Goal: Transaction & Acquisition: Purchase product/service

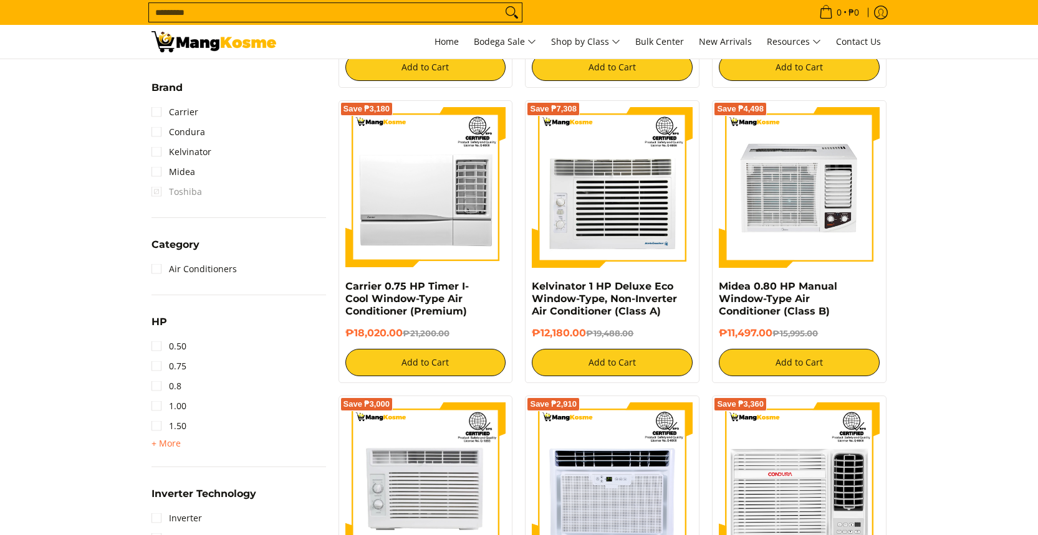
scroll to position [613, 0]
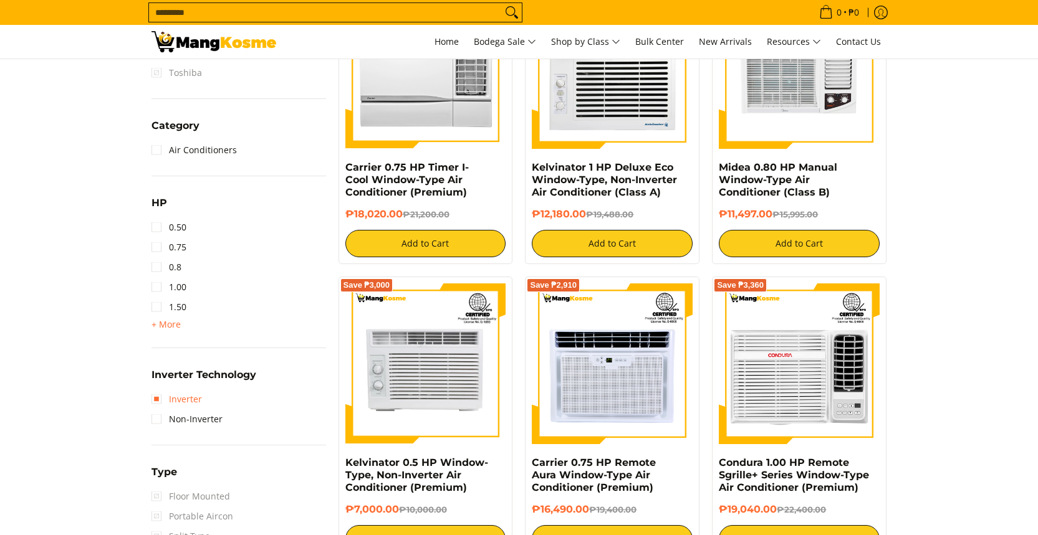
click at [186, 394] on link "Inverter" at bounding box center [176, 400] width 50 height 20
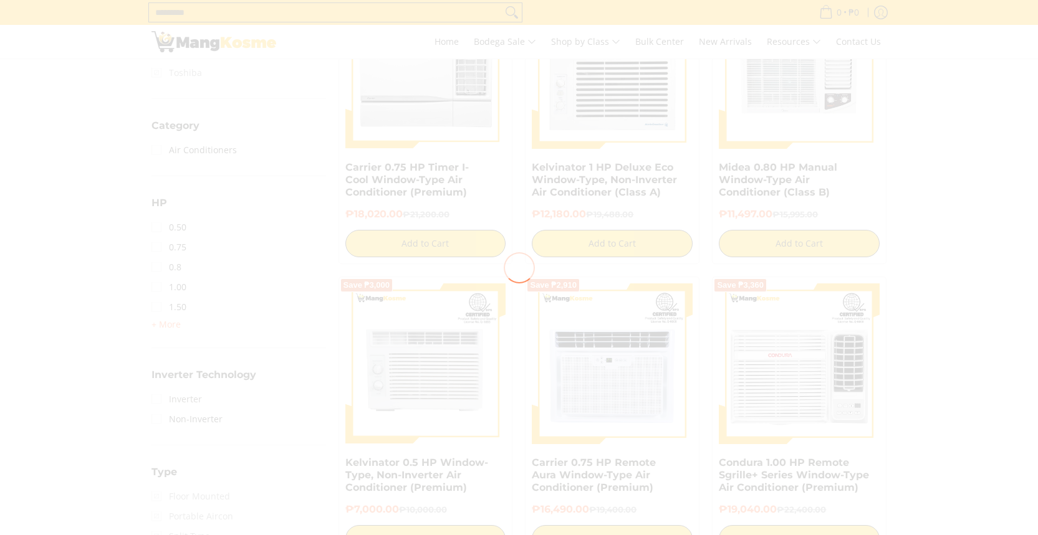
scroll to position [0, 0]
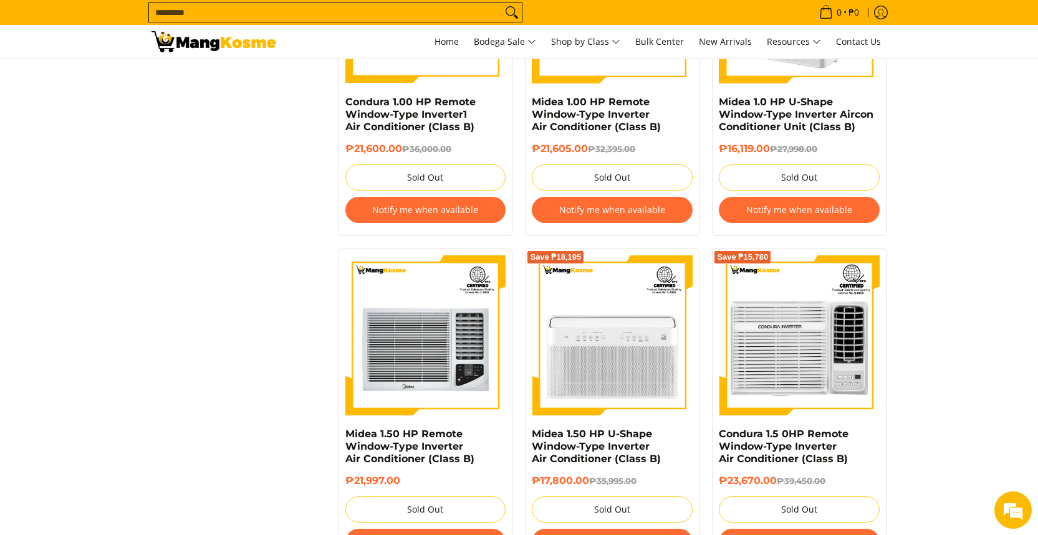
scroll to position [1658, 0]
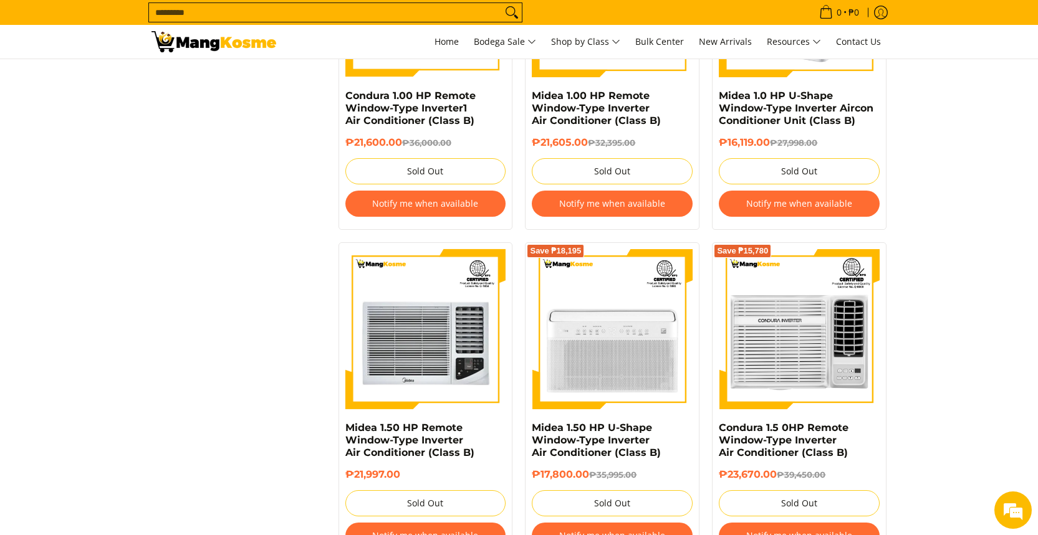
click at [800, 204] on button "Notify me when available" at bounding box center [799, 204] width 161 height 26
click at [793, 213] on button "Notify me when available" at bounding box center [799, 204] width 161 height 26
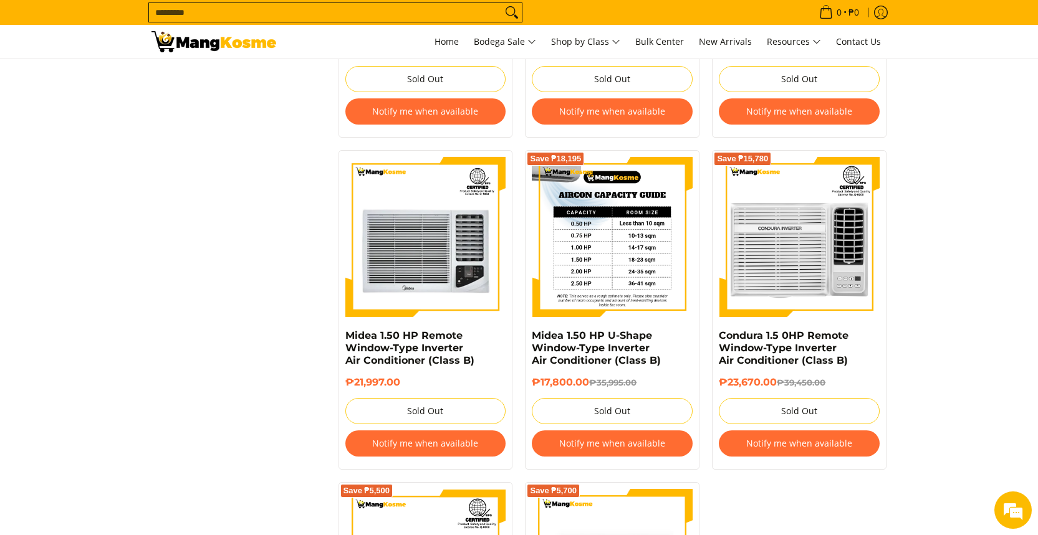
scroll to position [1778, 0]
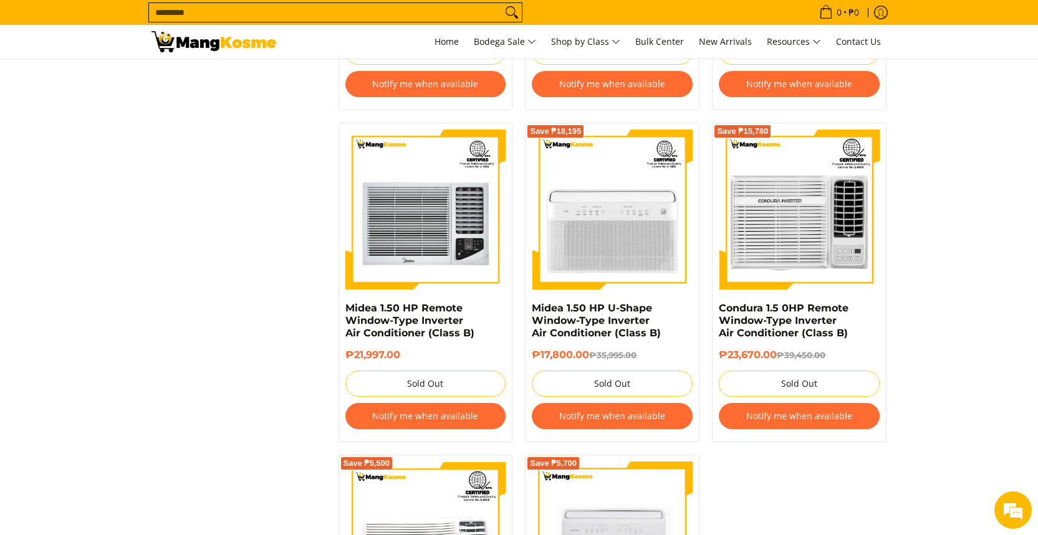
click at [656, 411] on button "Notify me when available" at bounding box center [612, 416] width 161 height 26
click at [651, 424] on button "Notify me when available" at bounding box center [612, 416] width 161 height 26
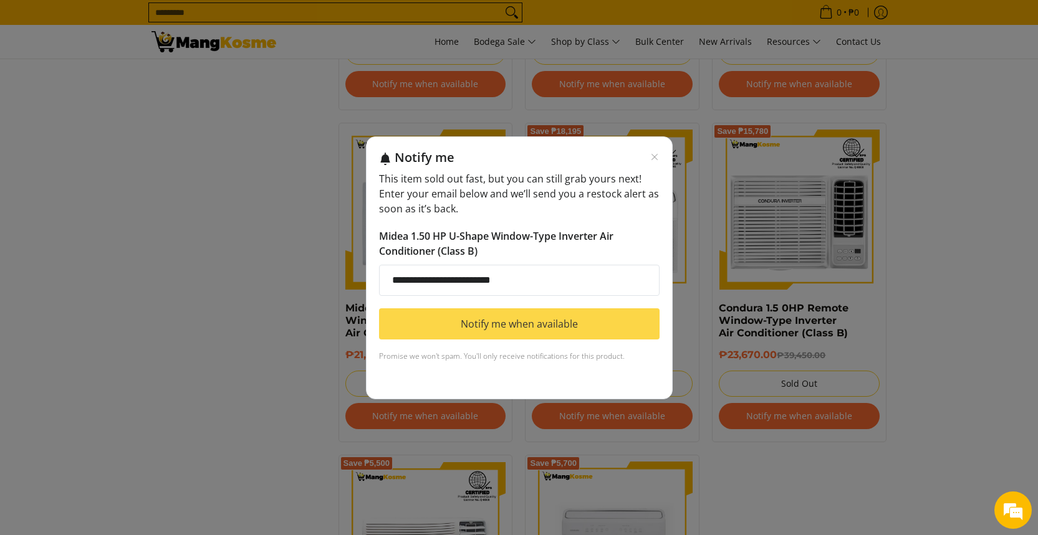
click at [559, 323] on button "Notify me when available" at bounding box center [519, 323] width 280 height 31
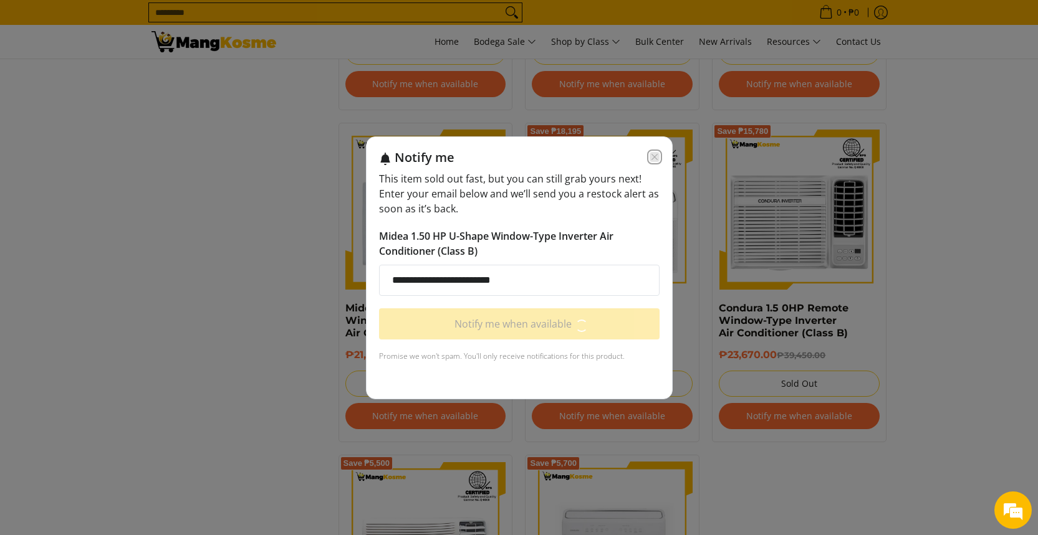
click at [651, 161] on icon "Close modal" at bounding box center [654, 157] width 10 height 10
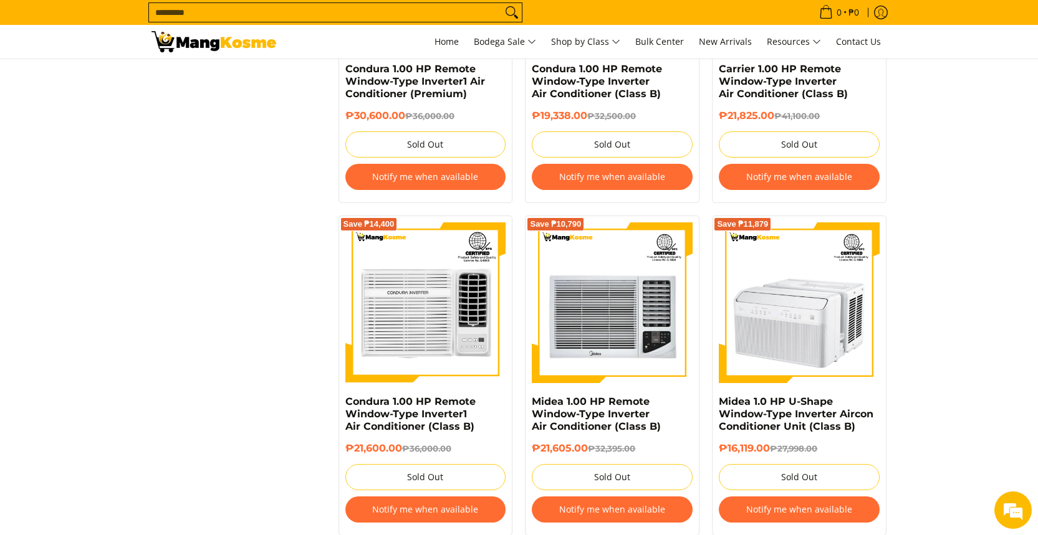
scroll to position [1473, 0]
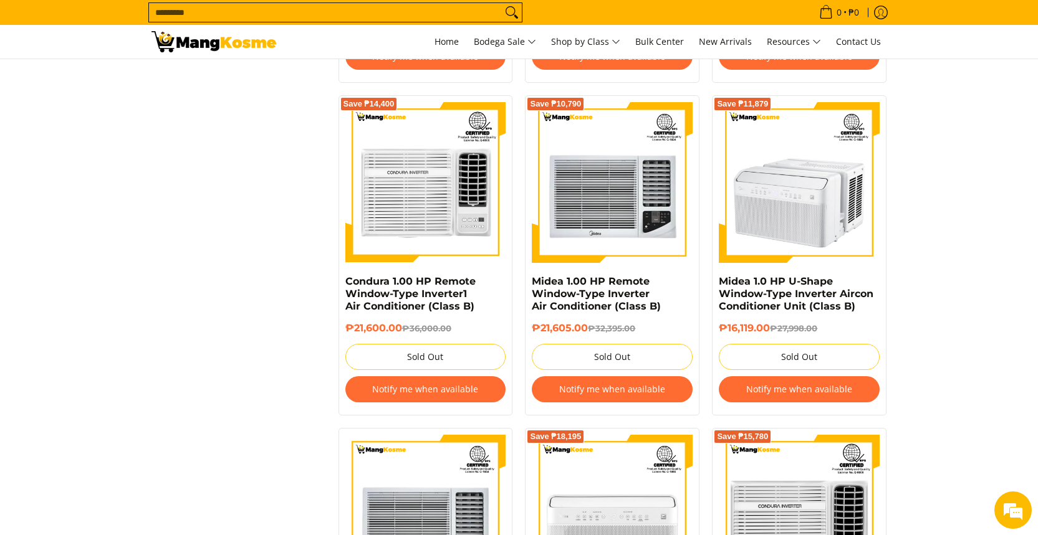
click at [805, 399] on button "Notify me when available" at bounding box center [799, 389] width 161 height 26
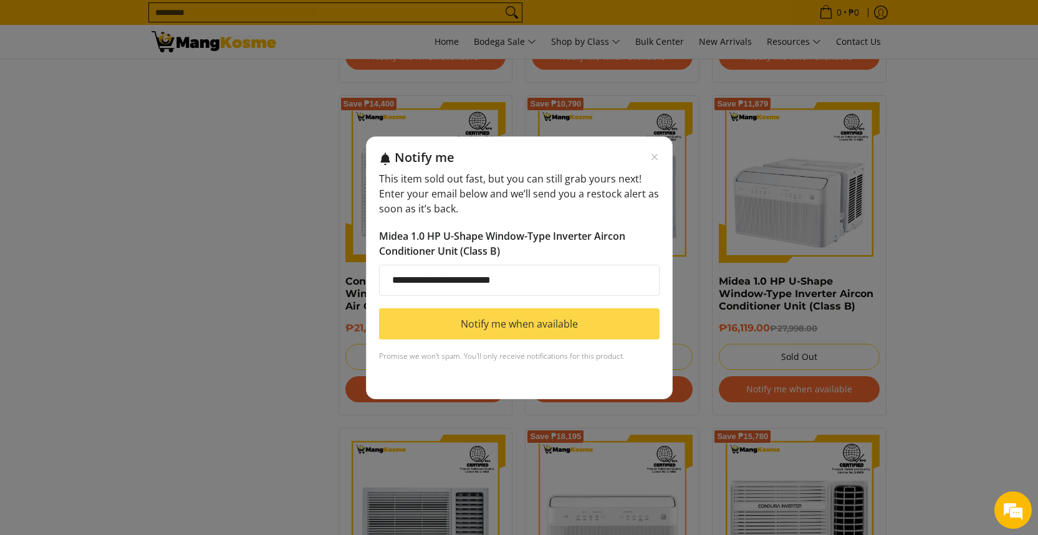
click at [469, 323] on button "Notify me when available" at bounding box center [519, 323] width 280 height 31
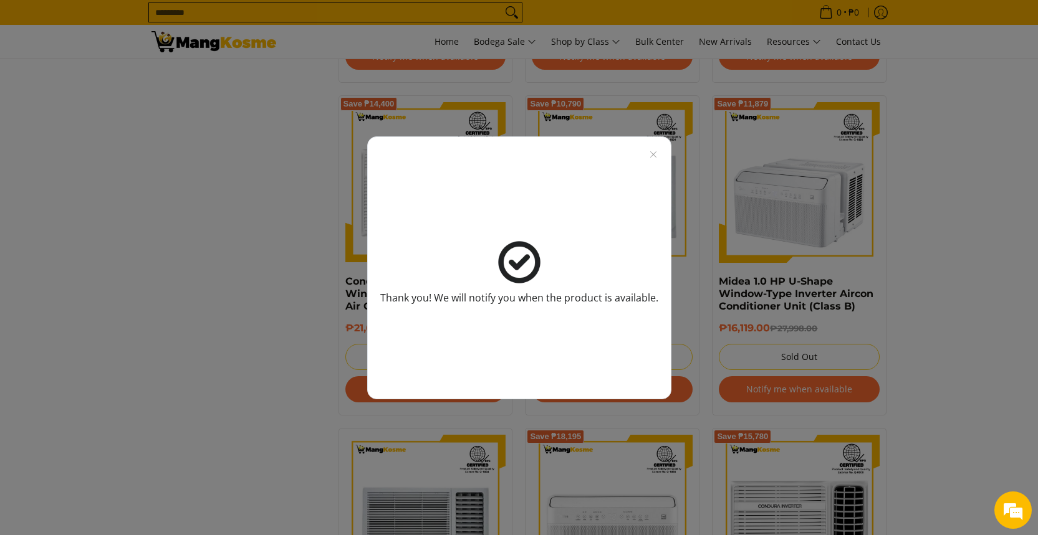
click at [657, 149] on div "Thank you! We will notify you when the product is available." at bounding box center [519, 267] width 304 height 263
click at [654, 150] on icon "Close modal" at bounding box center [653, 155] width 10 height 10
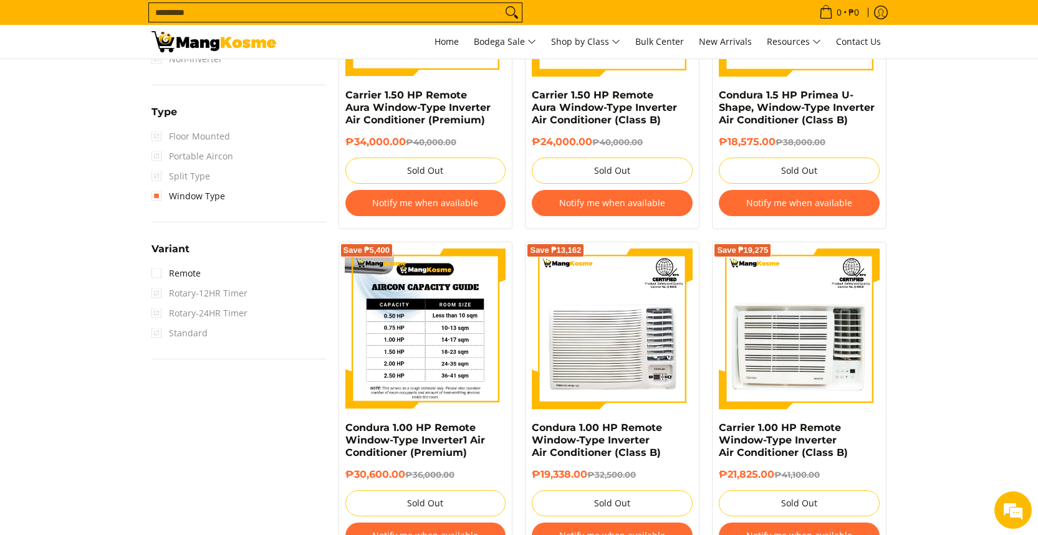
scroll to position [1105, 0]
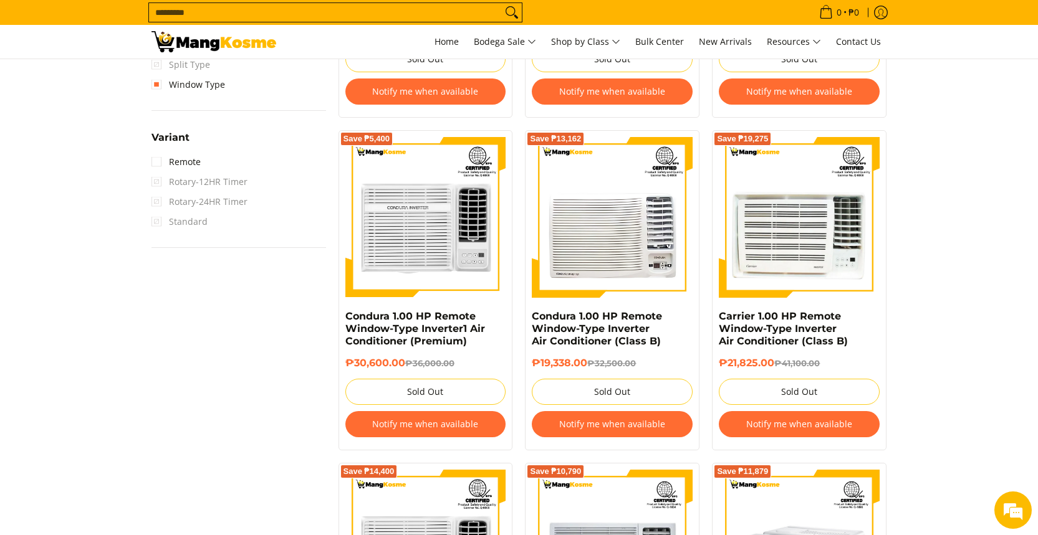
click at [588, 429] on button "Notify me when available" at bounding box center [612, 424] width 161 height 26
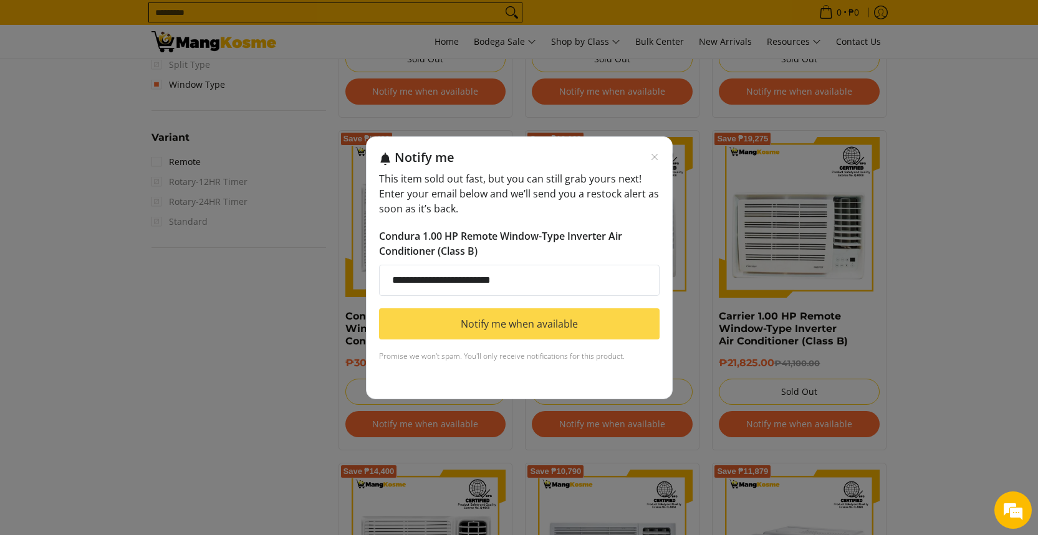
click at [578, 318] on button "Notify me when available" at bounding box center [519, 323] width 280 height 31
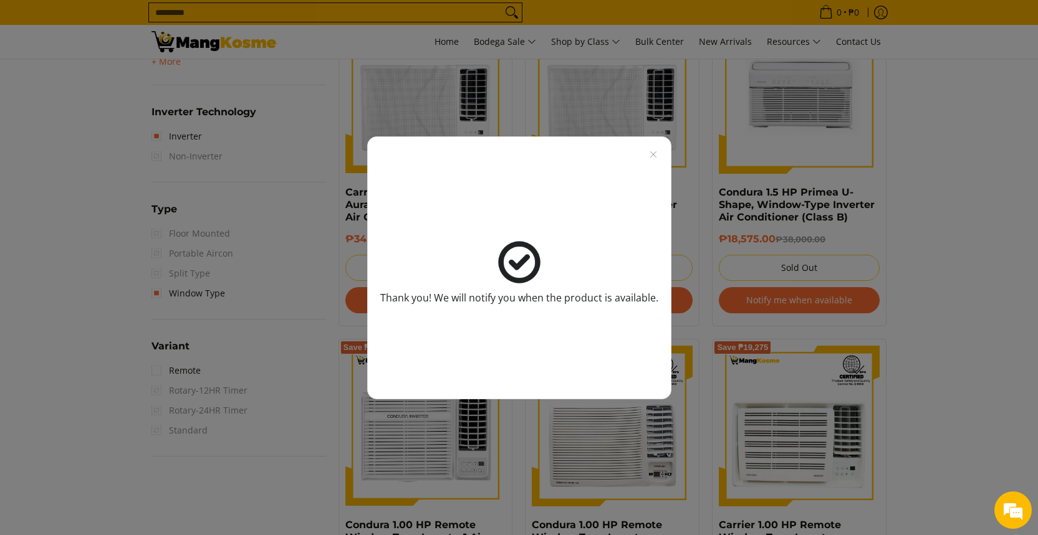
click at [906, 263] on div "Thank you! We will notify you when the product is available." at bounding box center [519, 267] width 1038 height 535
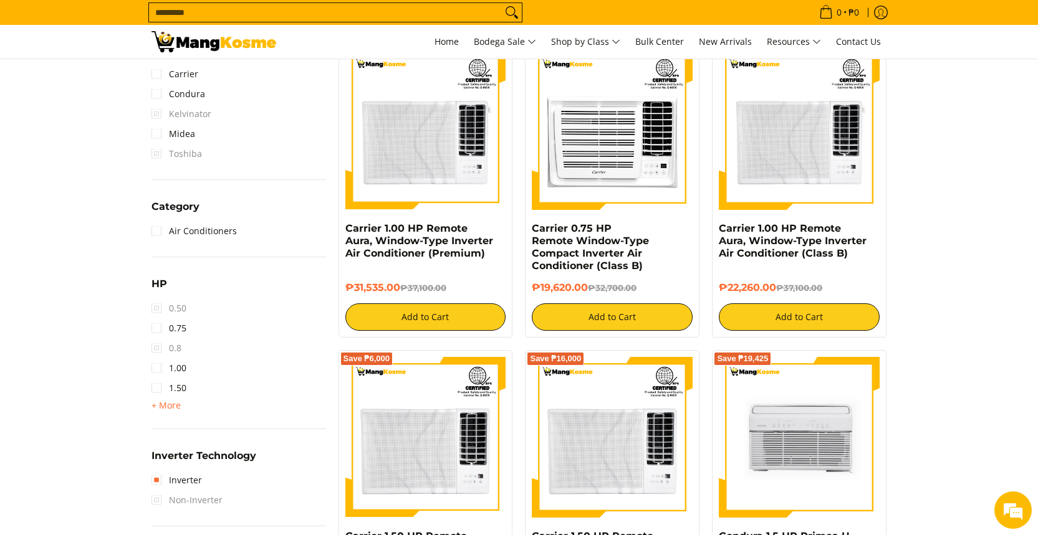
scroll to position [552, 0]
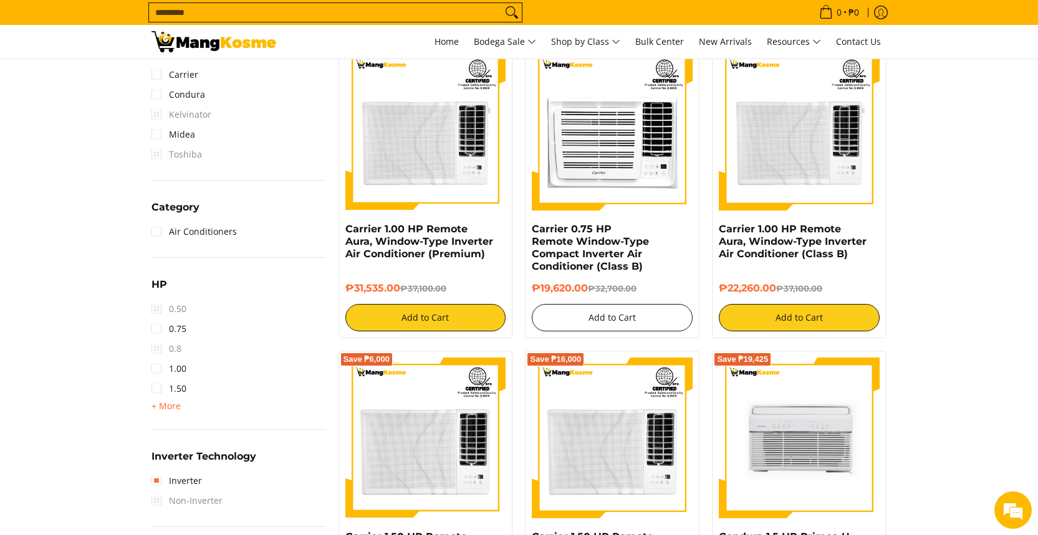
click at [606, 323] on button "Add to Cart" at bounding box center [612, 317] width 161 height 27
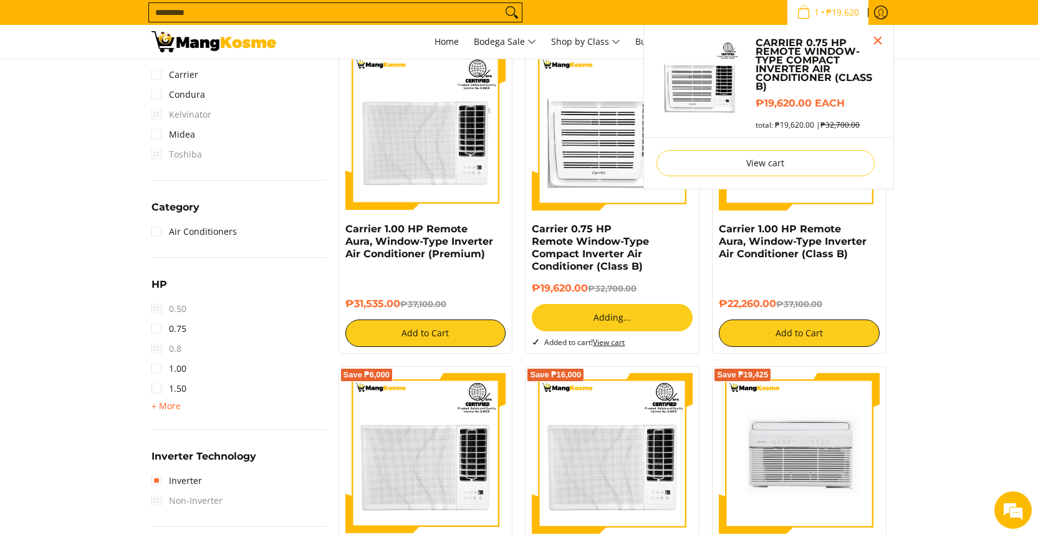
scroll to position [517, 0]
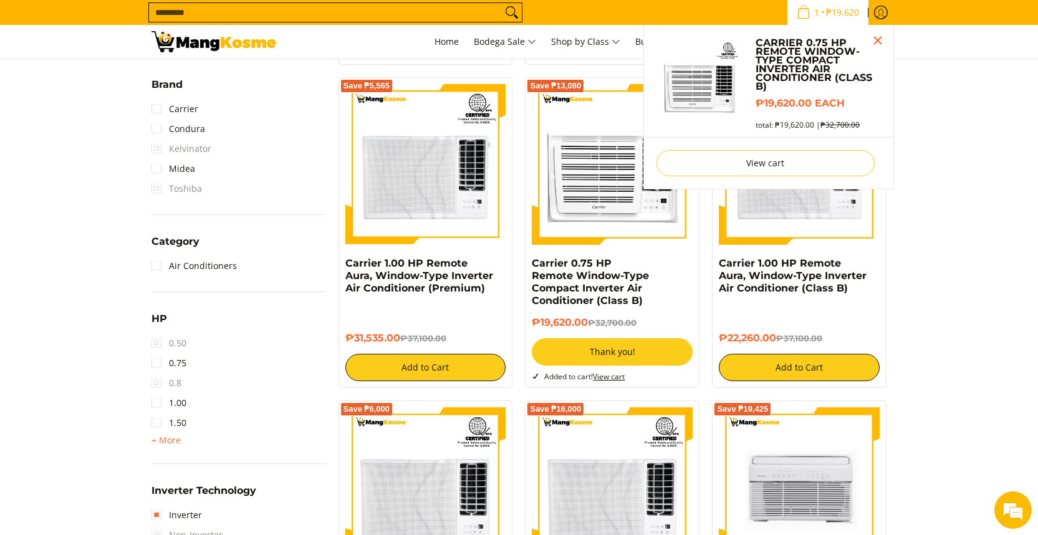
click at [877, 43] on button "Close pop up" at bounding box center [877, 40] width 19 height 19
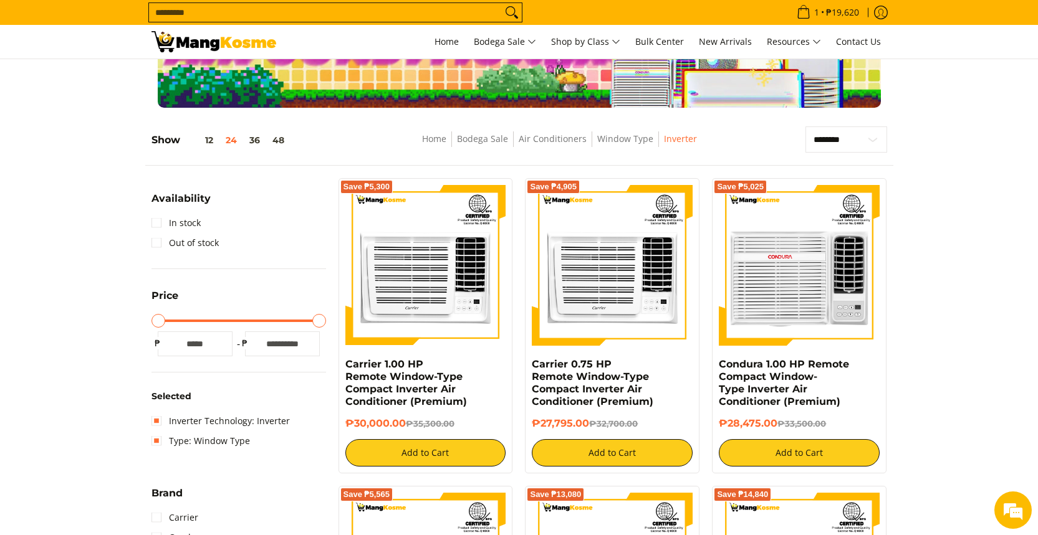
scroll to position [0, 0]
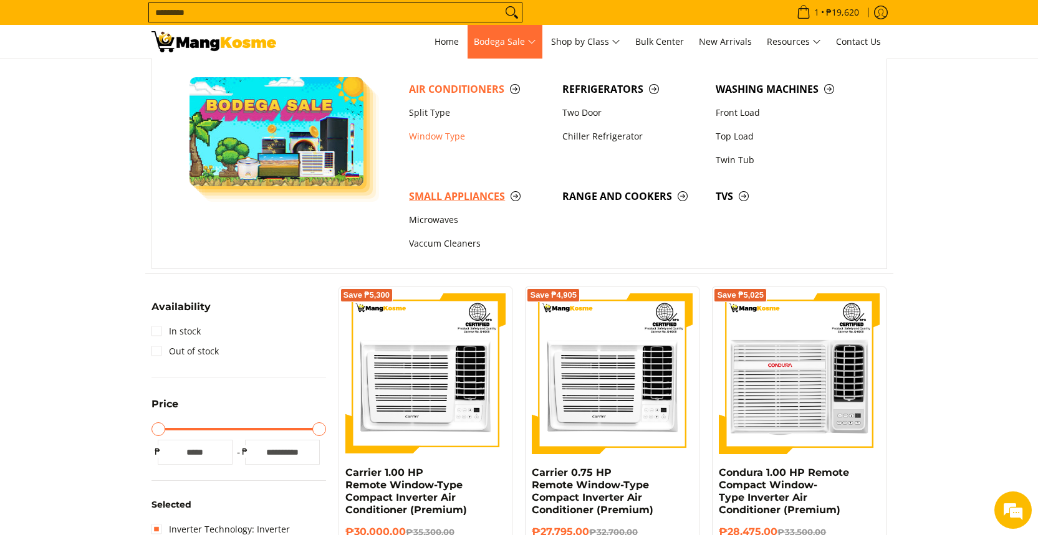
click at [469, 198] on span "Small Appliances" at bounding box center [479, 197] width 141 height 16
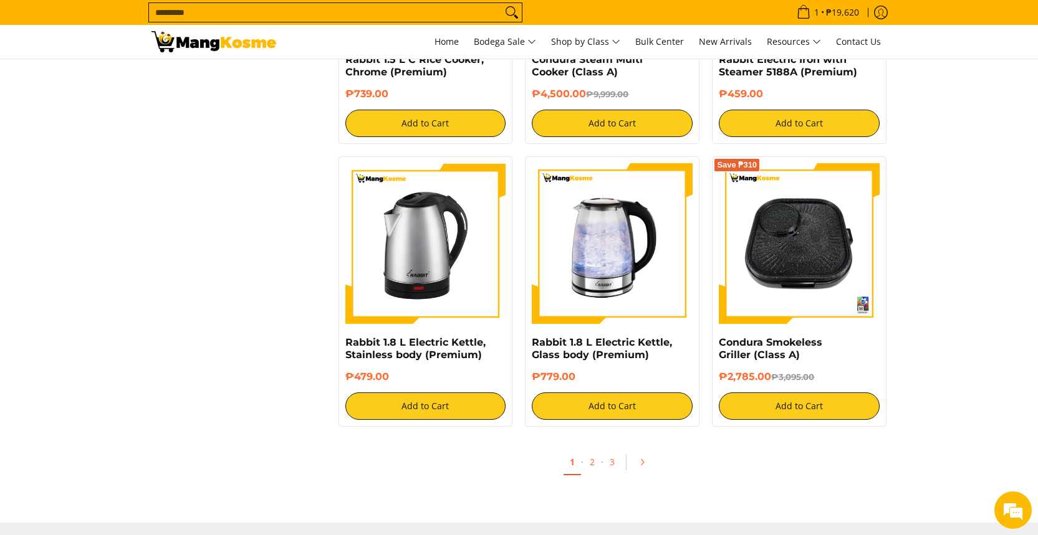
scroll to position [2300, 0]
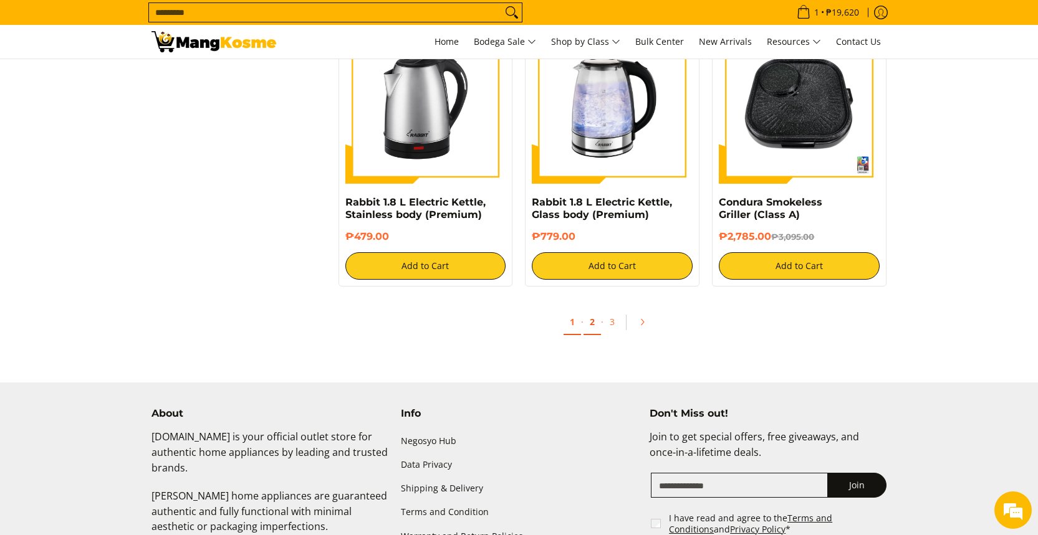
click at [595, 330] on link "2" at bounding box center [591, 323] width 17 height 26
